Goal: Information Seeking & Learning: Learn about a topic

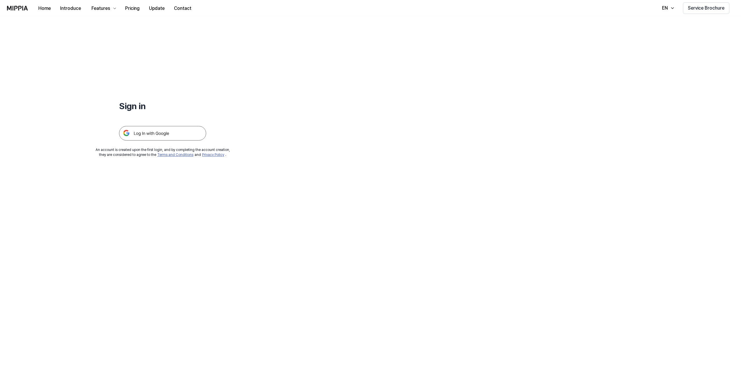
click at [151, 132] on img at bounding box center [162, 133] width 87 height 15
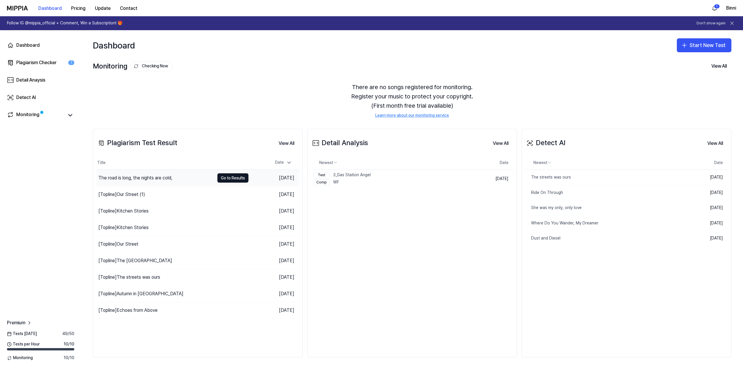
click at [160, 176] on div "The road is long, the nights are cold," at bounding box center [135, 177] width 74 height 7
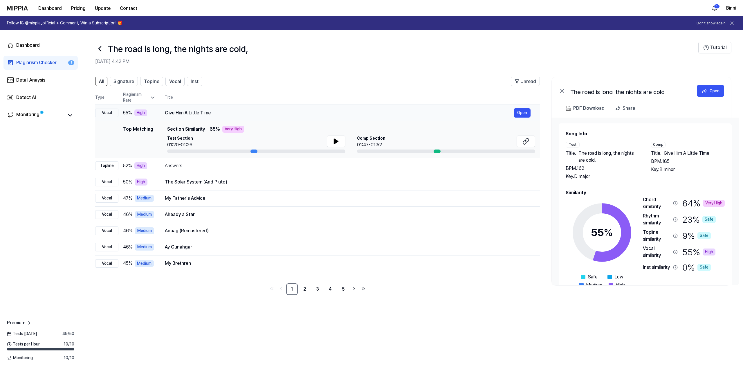
click at [139, 113] on div "High" at bounding box center [140, 112] width 13 height 7
click at [372, 140] on span "Comp Section" at bounding box center [371, 139] width 28 height 6
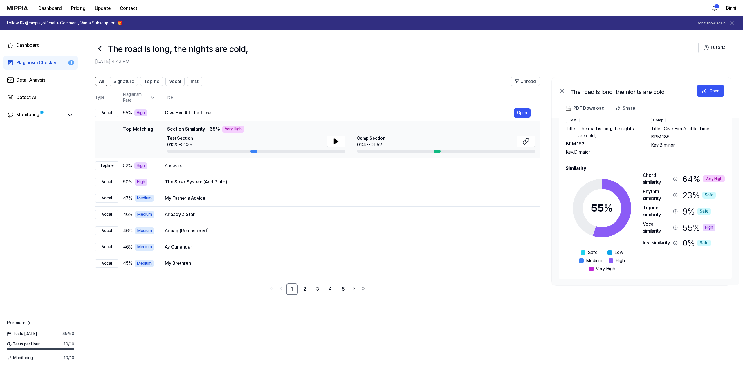
drag, startPoint x: 703, startPoint y: 91, endPoint x: 662, endPoint y: 170, distance: 89.6
click at [662, 170] on div "The road is long, the nights are cold, Open PDF Download Share Song Info Test T…" at bounding box center [641, 181] width 180 height 209
click at [663, 176] on div "Chord similarity" at bounding box center [657, 179] width 28 height 14
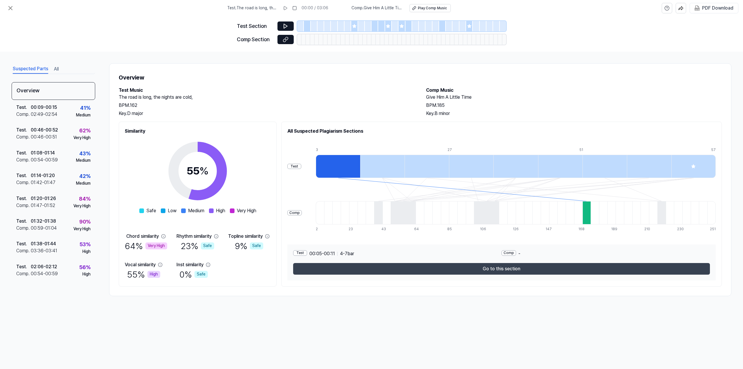
click at [504, 268] on button "Go to this section" at bounding box center [501, 269] width 417 height 12
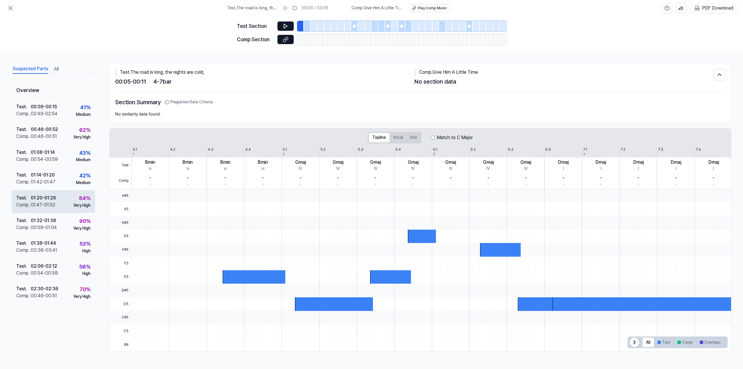
click at [28, 200] on div "Test ." at bounding box center [23, 197] width 15 height 7
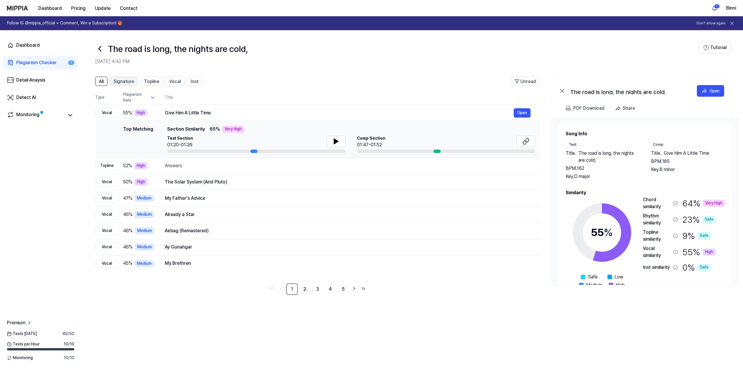
click at [127, 80] on span "Signature" at bounding box center [123, 81] width 21 height 7
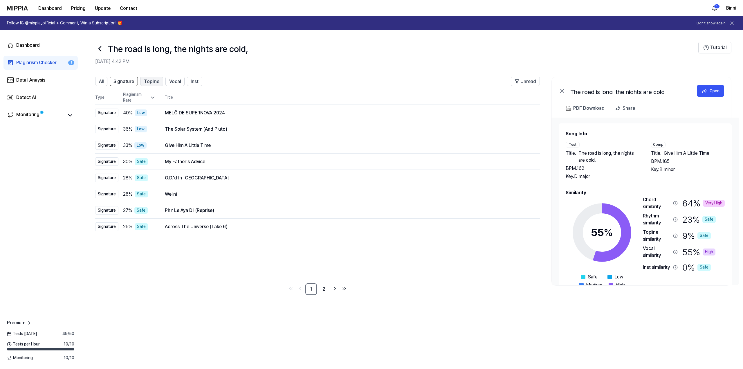
click at [147, 81] on span "Topline" at bounding box center [151, 81] width 15 height 7
click at [173, 80] on span "Vocal" at bounding box center [175, 81] width 12 height 7
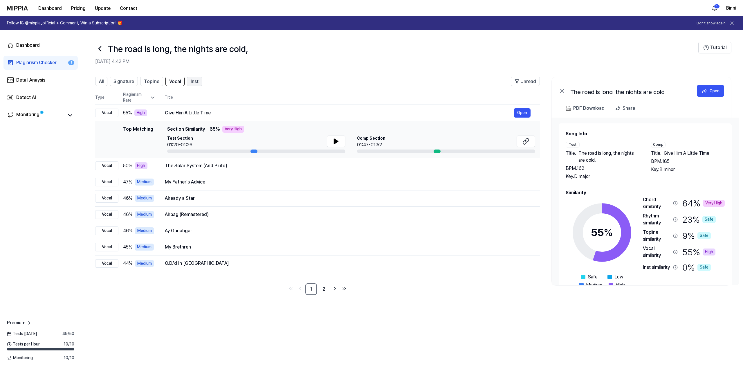
click at [194, 80] on span "Inst" at bounding box center [195, 81] width 8 height 7
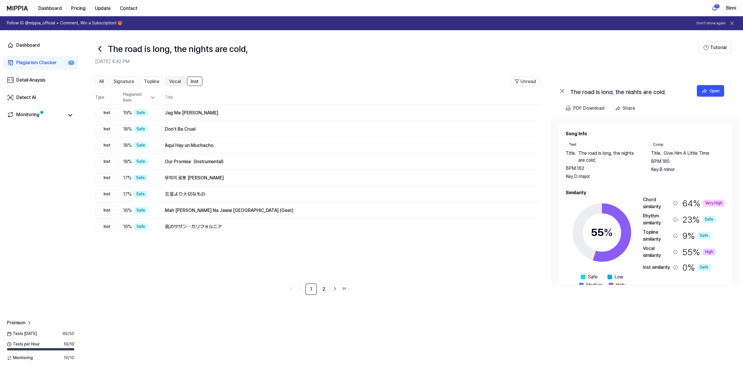
click at [178, 82] on span "Vocal" at bounding box center [175, 81] width 12 height 7
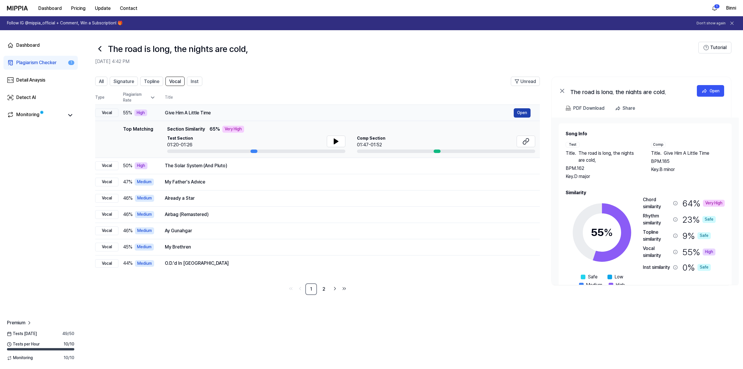
click at [521, 113] on button "Open" at bounding box center [522, 112] width 17 height 9
click at [522, 111] on button "Open" at bounding box center [522, 112] width 17 height 9
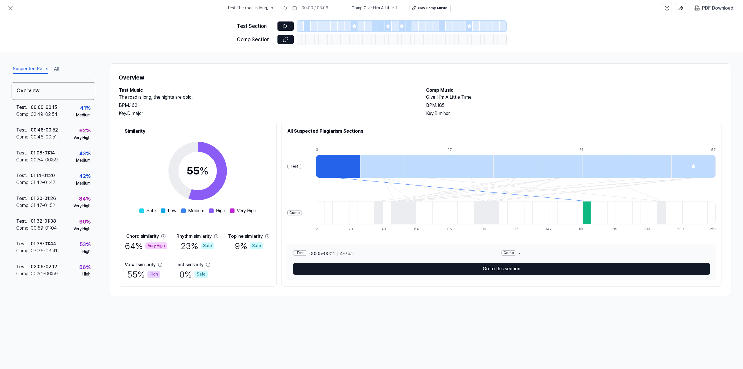
click at [302, 254] on div "Test" at bounding box center [300, 253] width 14 height 6
click at [422, 6] on div "Play Comp Music" at bounding box center [432, 8] width 29 height 5
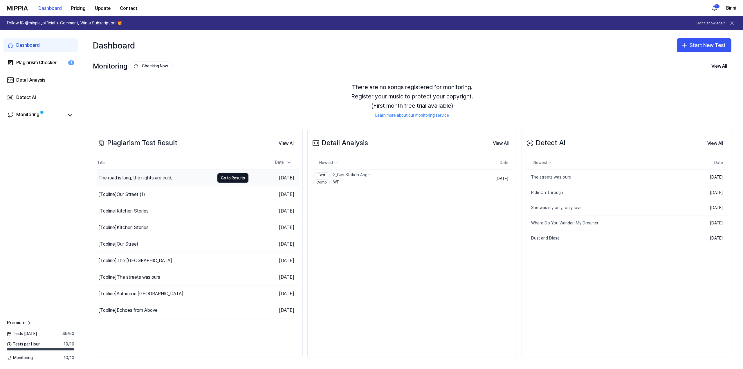
click at [139, 178] on div "The road is long, the nights are cold," at bounding box center [135, 177] width 74 height 7
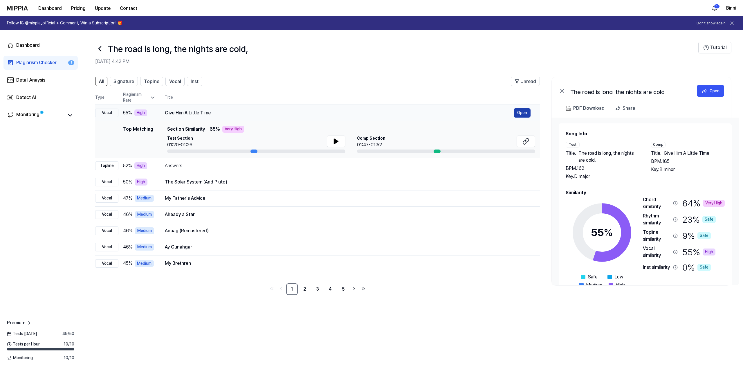
click at [526, 111] on button "Open" at bounding box center [522, 112] width 17 height 9
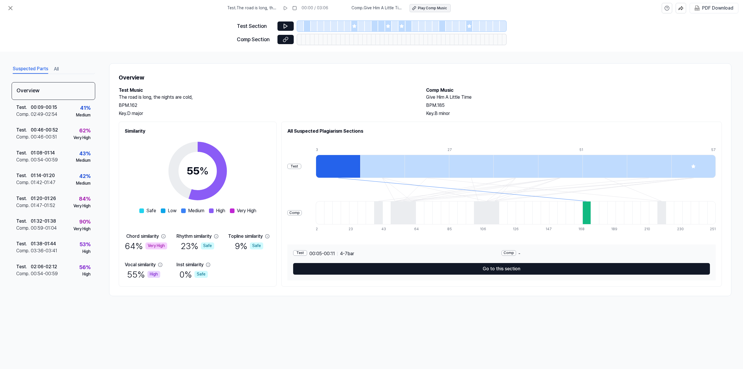
click at [428, 8] on div "Play Comp Music" at bounding box center [432, 8] width 29 height 5
click at [13, 7] on icon at bounding box center [10, 8] width 7 height 7
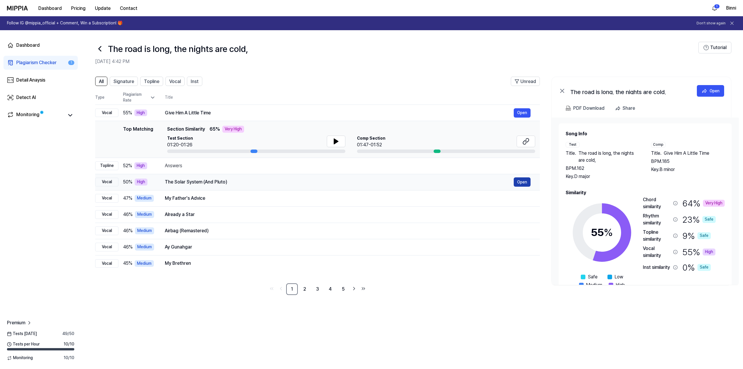
click at [523, 181] on button "Open" at bounding box center [522, 181] width 17 height 9
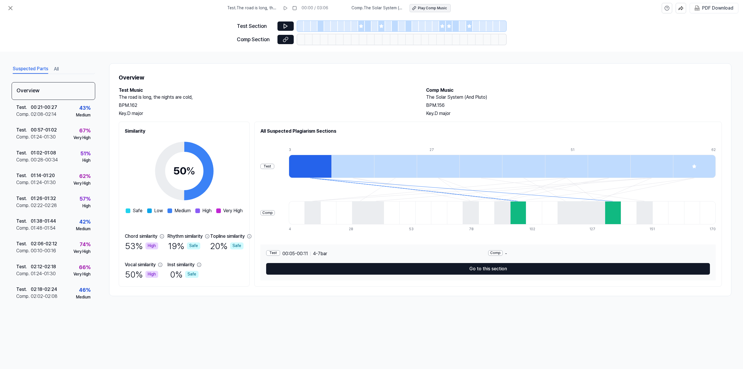
click at [426, 8] on div "Play Comp Music" at bounding box center [432, 8] width 29 height 5
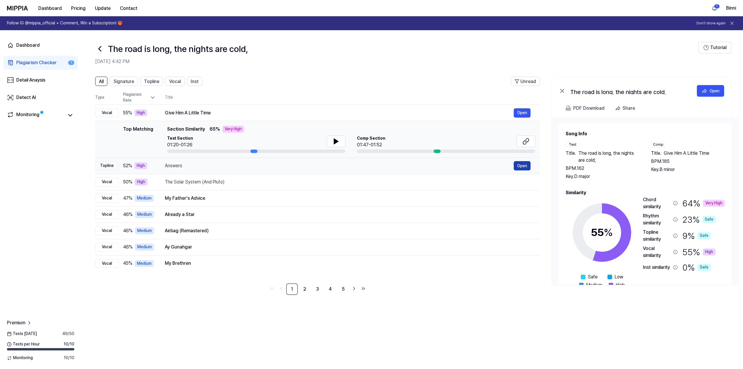
click at [522, 163] on button "Open" at bounding box center [522, 165] width 17 height 9
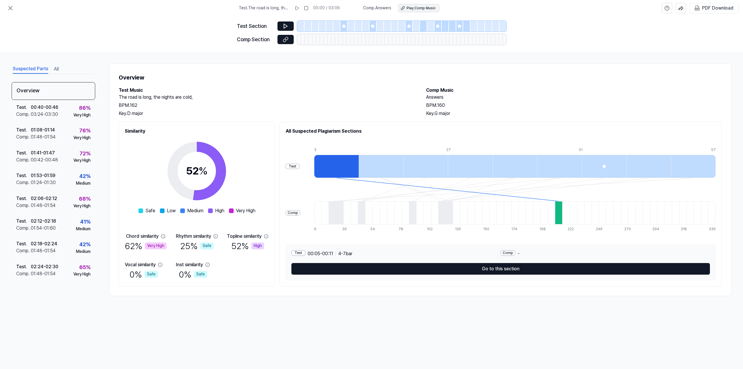
click at [425, 8] on div "Play Comp Music" at bounding box center [421, 8] width 29 height 5
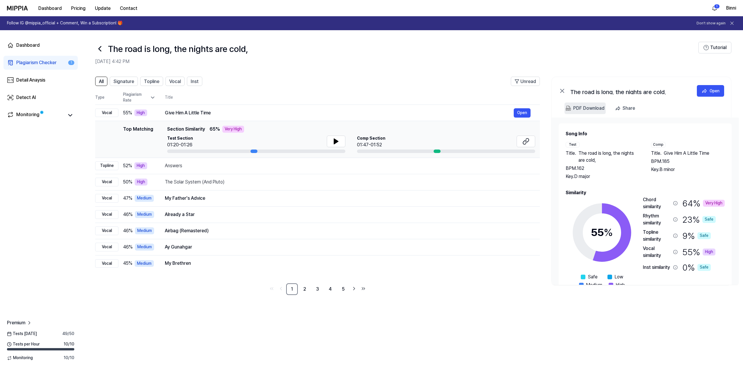
click at [587, 105] on div "PDF Download" at bounding box center [588, 108] width 31 height 8
click at [459, 205] on td "My Father's Advice Open" at bounding box center [348, 198] width 384 height 16
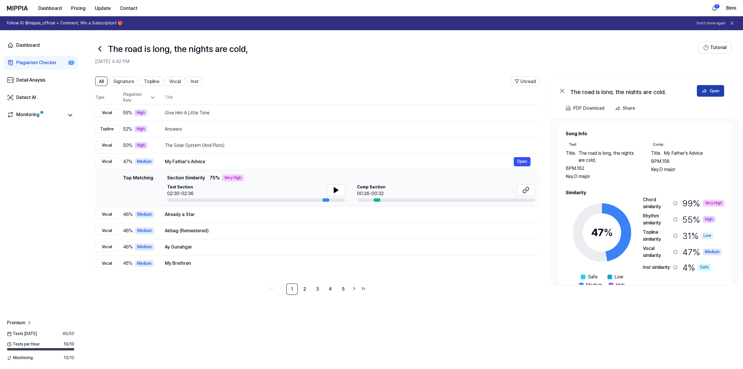
click at [714, 87] on button "Open" at bounding box center [710, 91] width 27 height 12
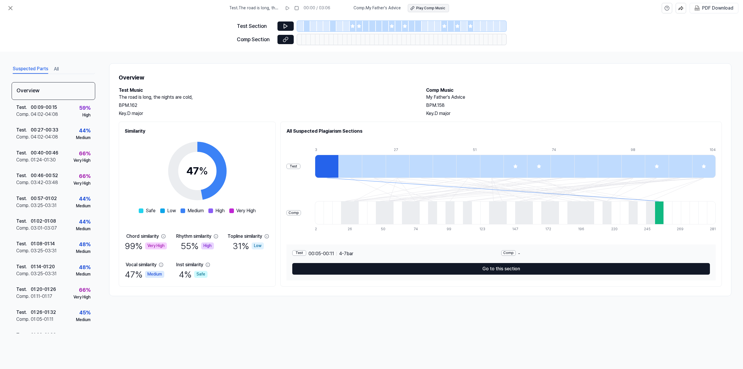
click at [430, 8] on div "Play Comp Music" at bounding box center [430, 8] width 29 height 5
click at [145, 242] on div "Very High" at bounding box center [156, 245] width 22 height 7
click at [150, 237] on div "Chord similarity" at bounding box center [142, 236] width 33 height 7
click at [163, 237] on icon at bounding box center [163, 236] width 5 height 5
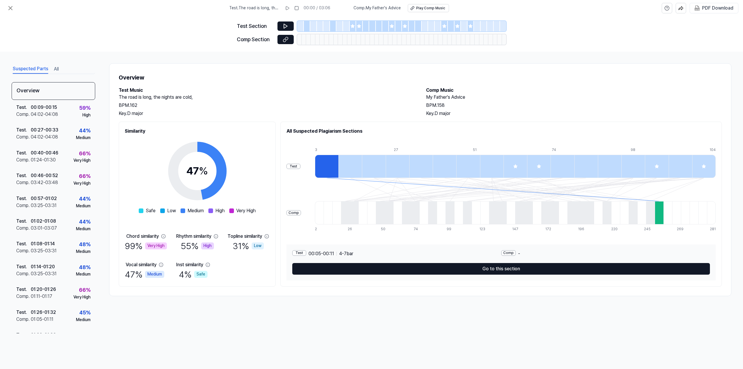
click at [163, 245] on div "Very High" at bounding box center [156, 245] width 22 height 7
